Goal: Information Seeking & Learning: Learn about a topic

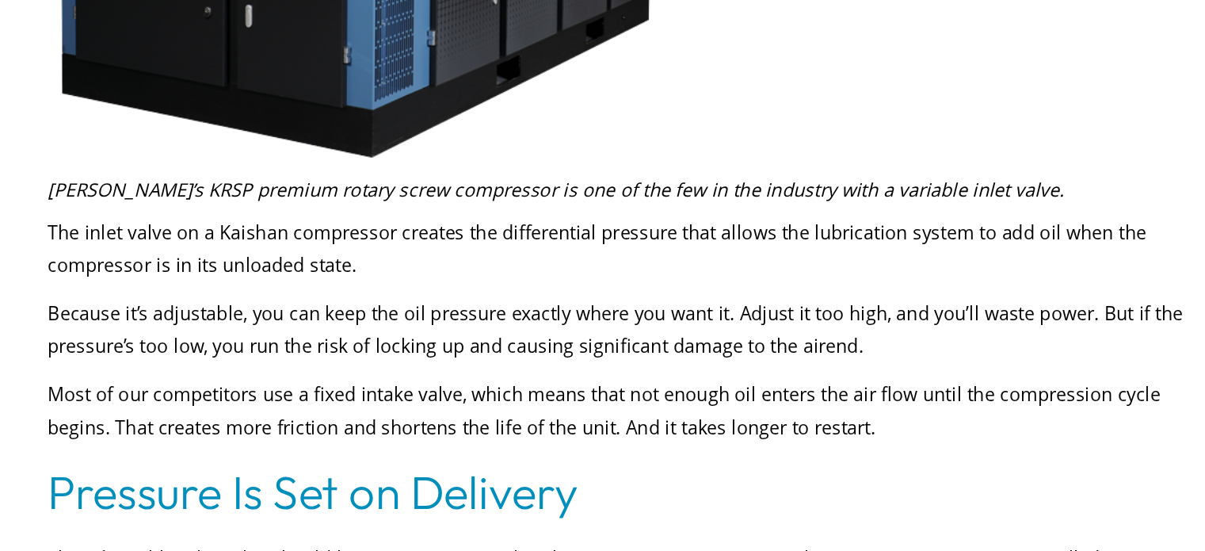
scroll to position [2565, 0]
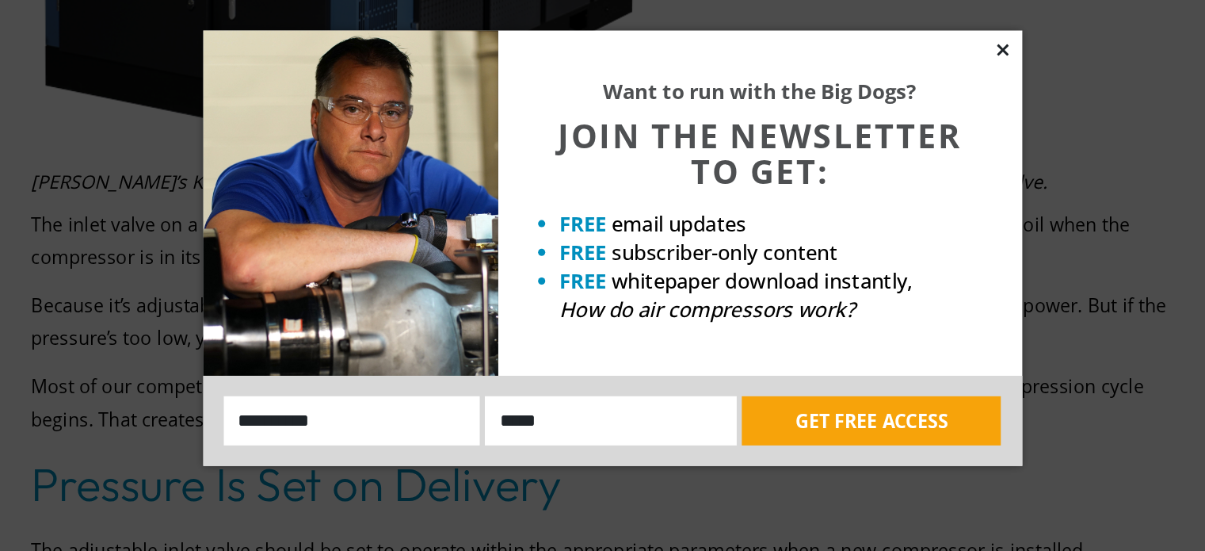
click at [902, 119] on icon at bounding box center [905, 120] width 14 height 14
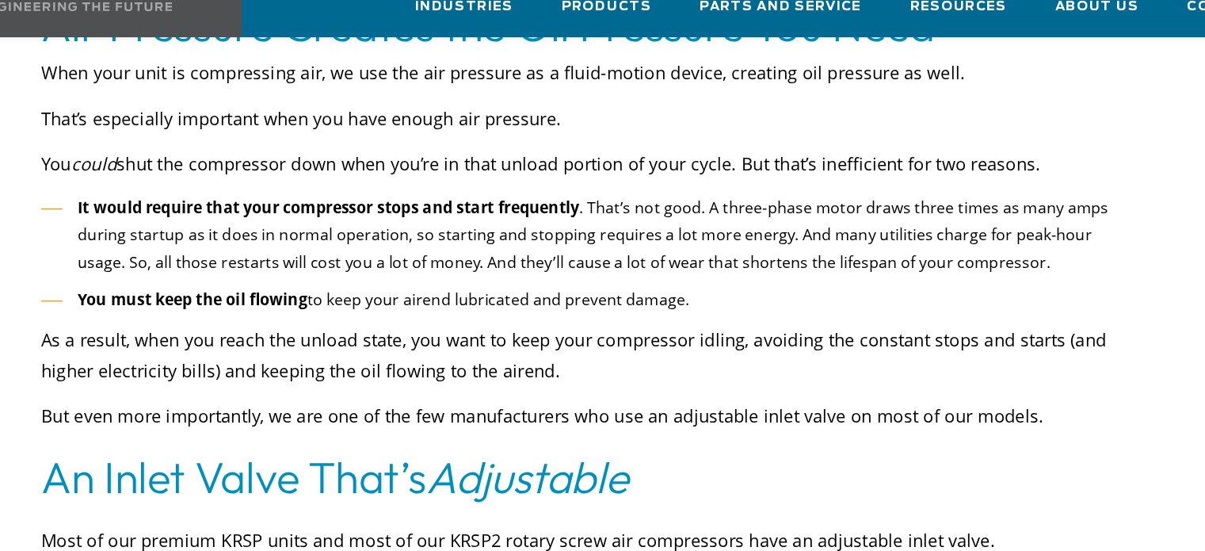
scroll to position [1593, 0]
